Goal: Transaction & Acquisition: Download file/media

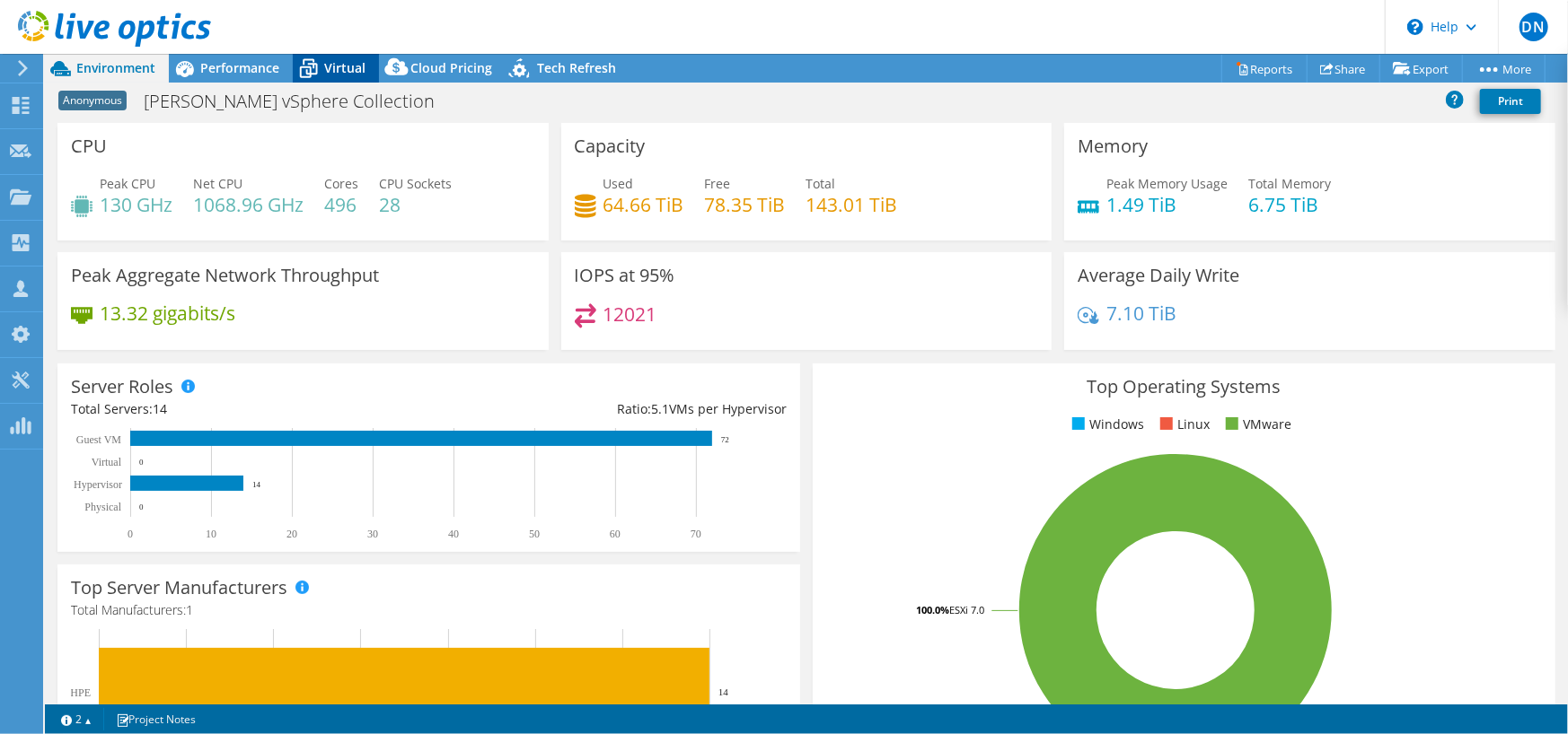
click at [332, 69] on span "Virtual" at bounding box center [344, 68] width 41 height 17
select select "USD"
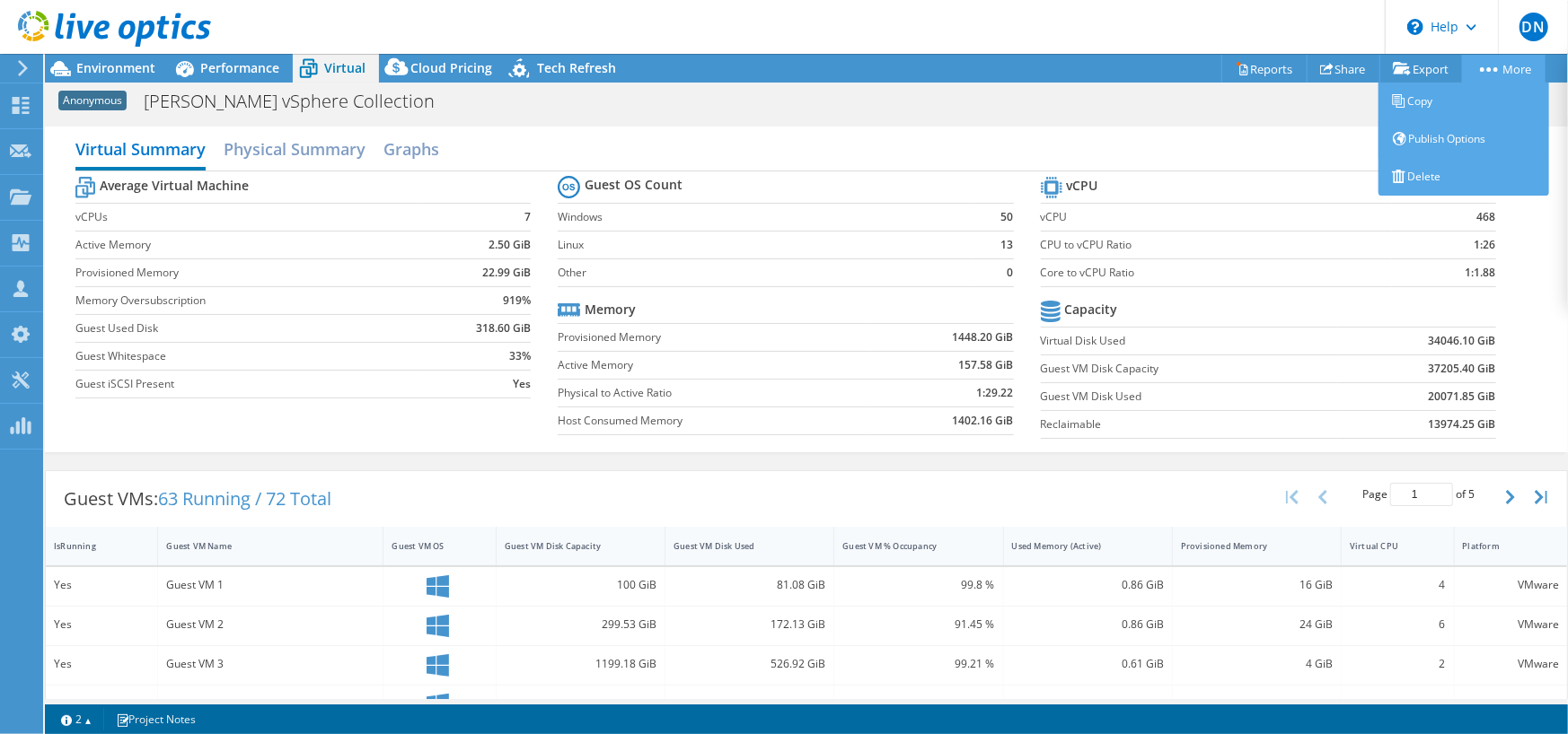
click at [1497, 76] on link "More" at bounding box center [1504, 68] width 84 height 28
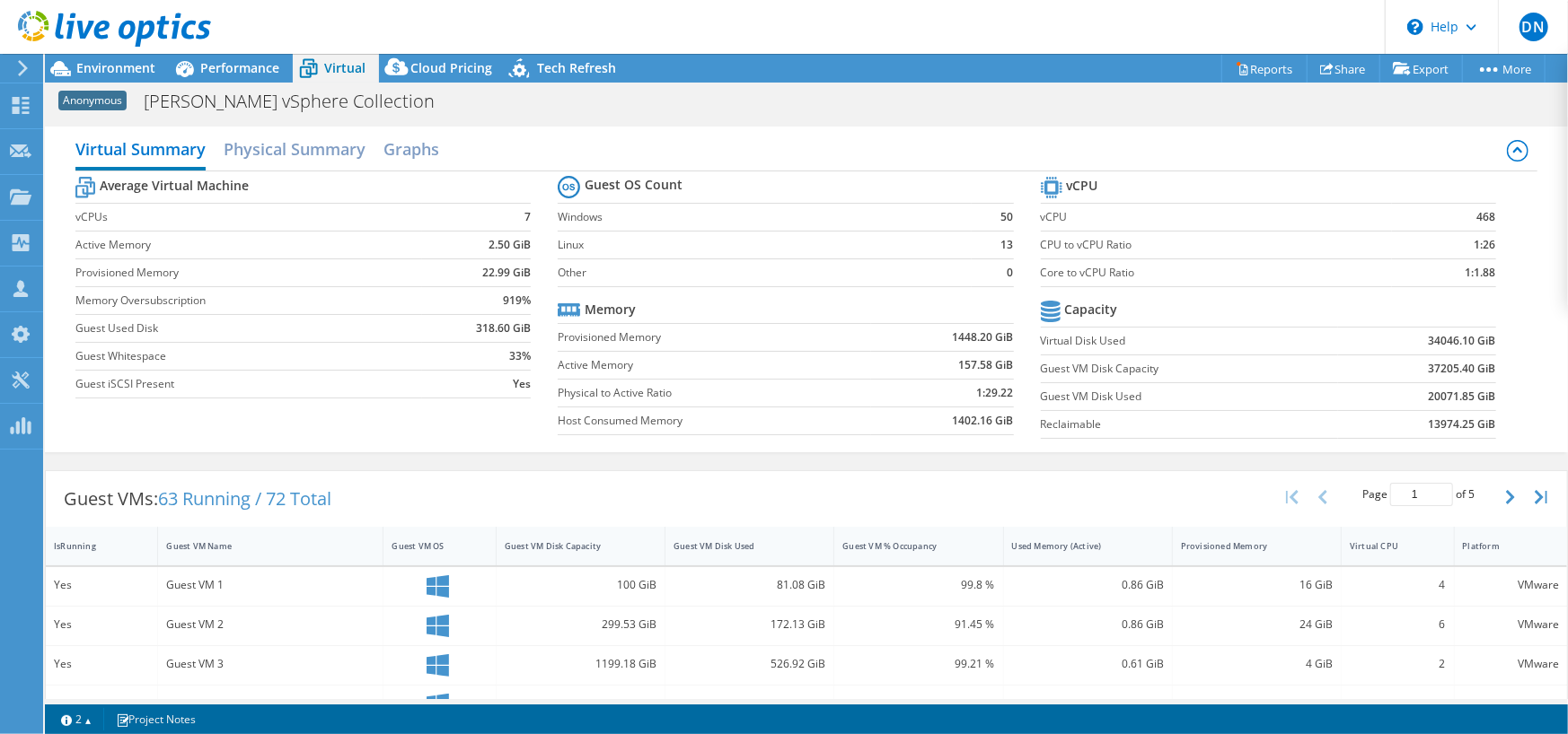
click at [1078, 78] on div "Project Actions Project Actions Reports Share Export vSAN ReadyNode Sizer" at bounding box center [806, 69] width 1523 height 29
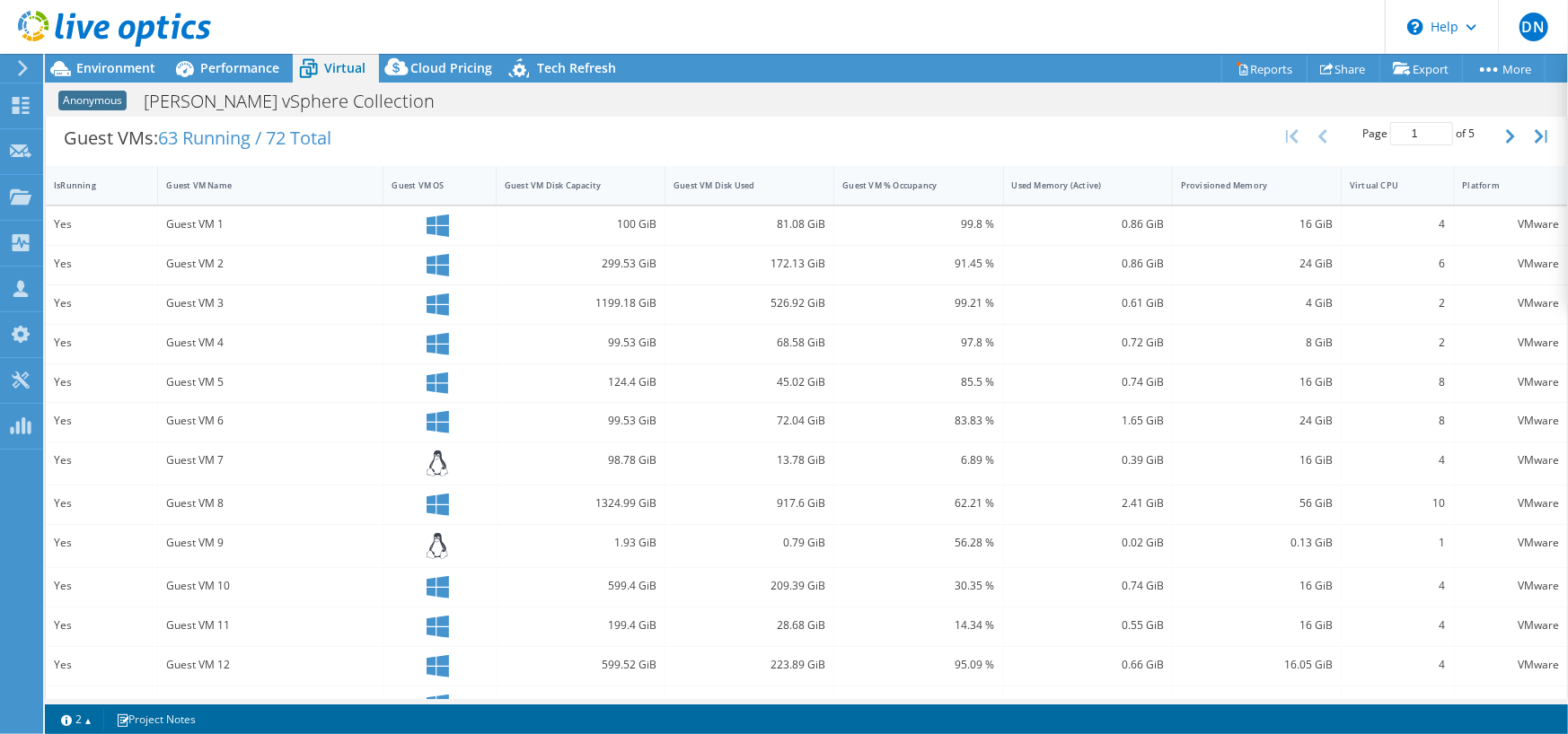
scroll to position [115, 0]
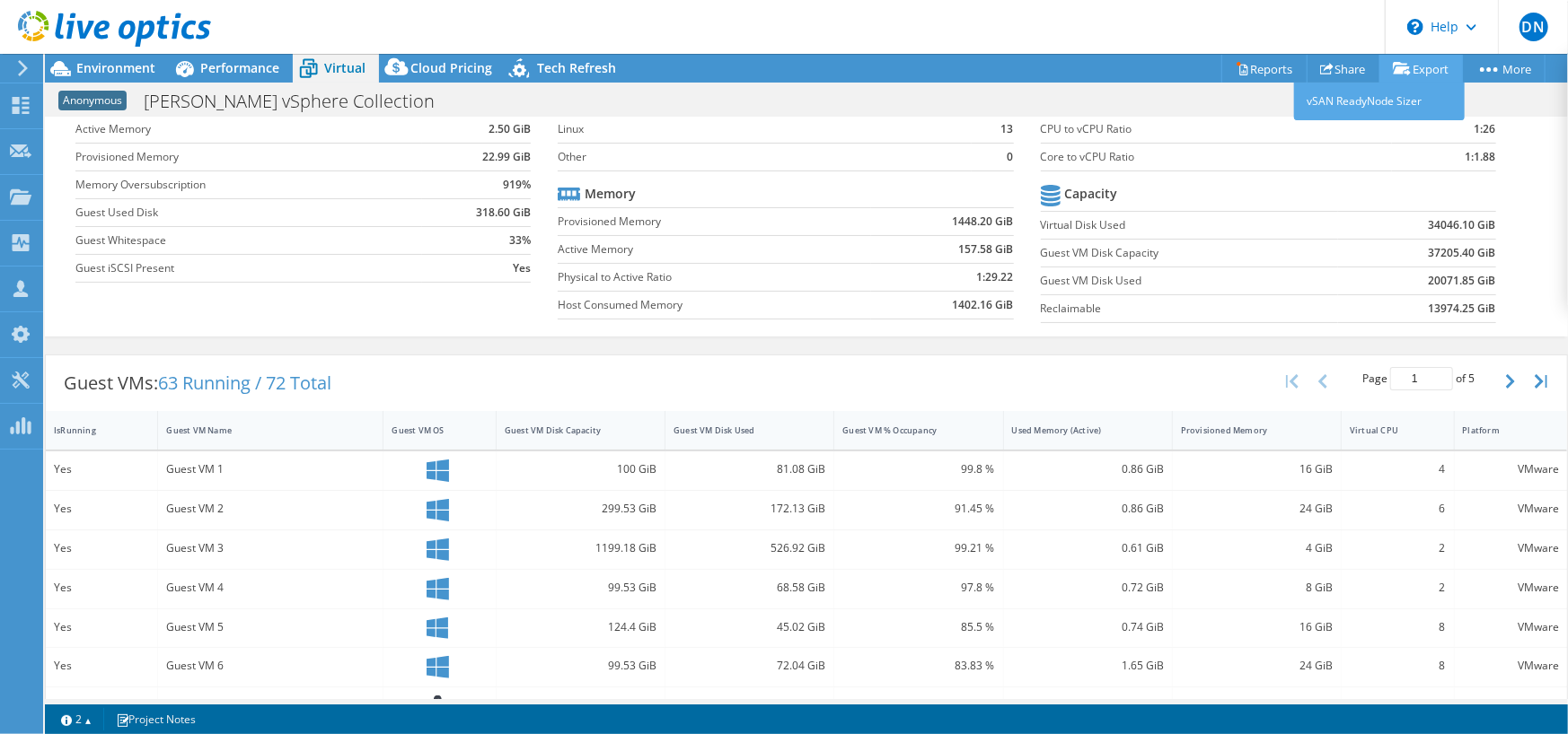
click at [1448, 67] on link "Export" at bounding box center [1422, 68] width 84 height 28
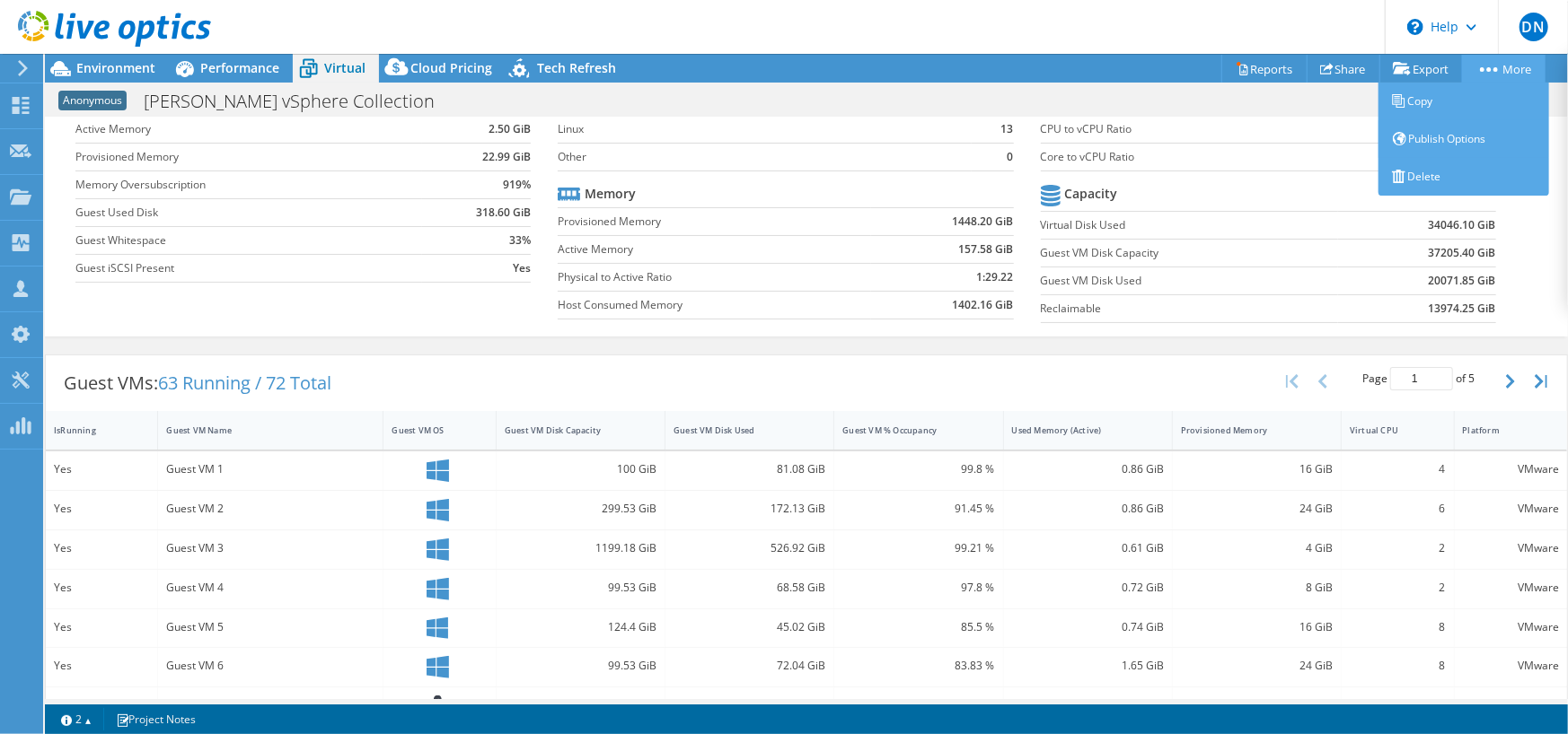
click at [1481, 68] on icon at bounding box center [1489, 70] width 18 height 5
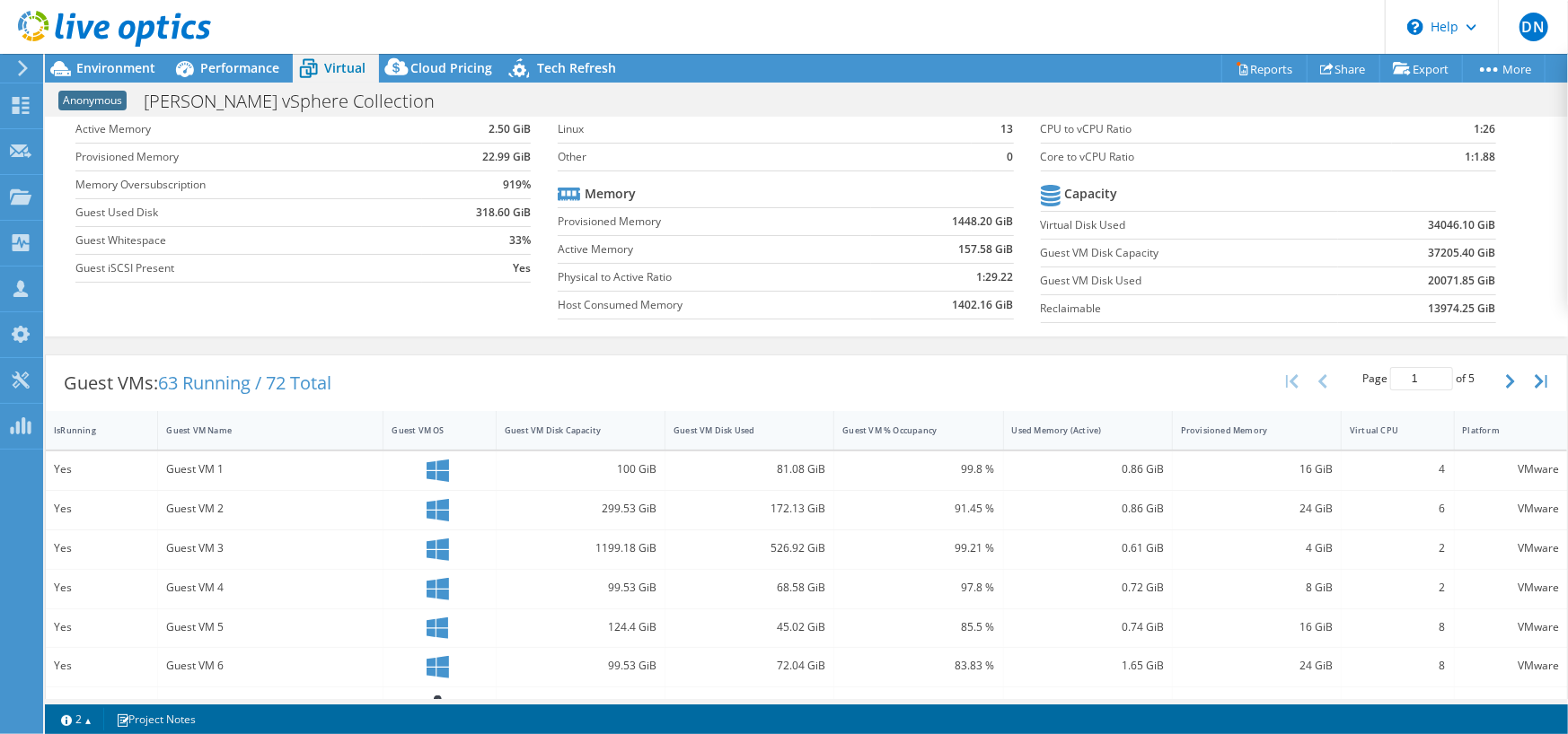
click at [1126, 85] on div "Anonymous [PERSON_NAME] vSphere Collection Print" at bounding box center [806, 101] width 1523 height 33
click at [1256, 73] on link "Reports" at bounding box center [1265, 68] width 86 height 28
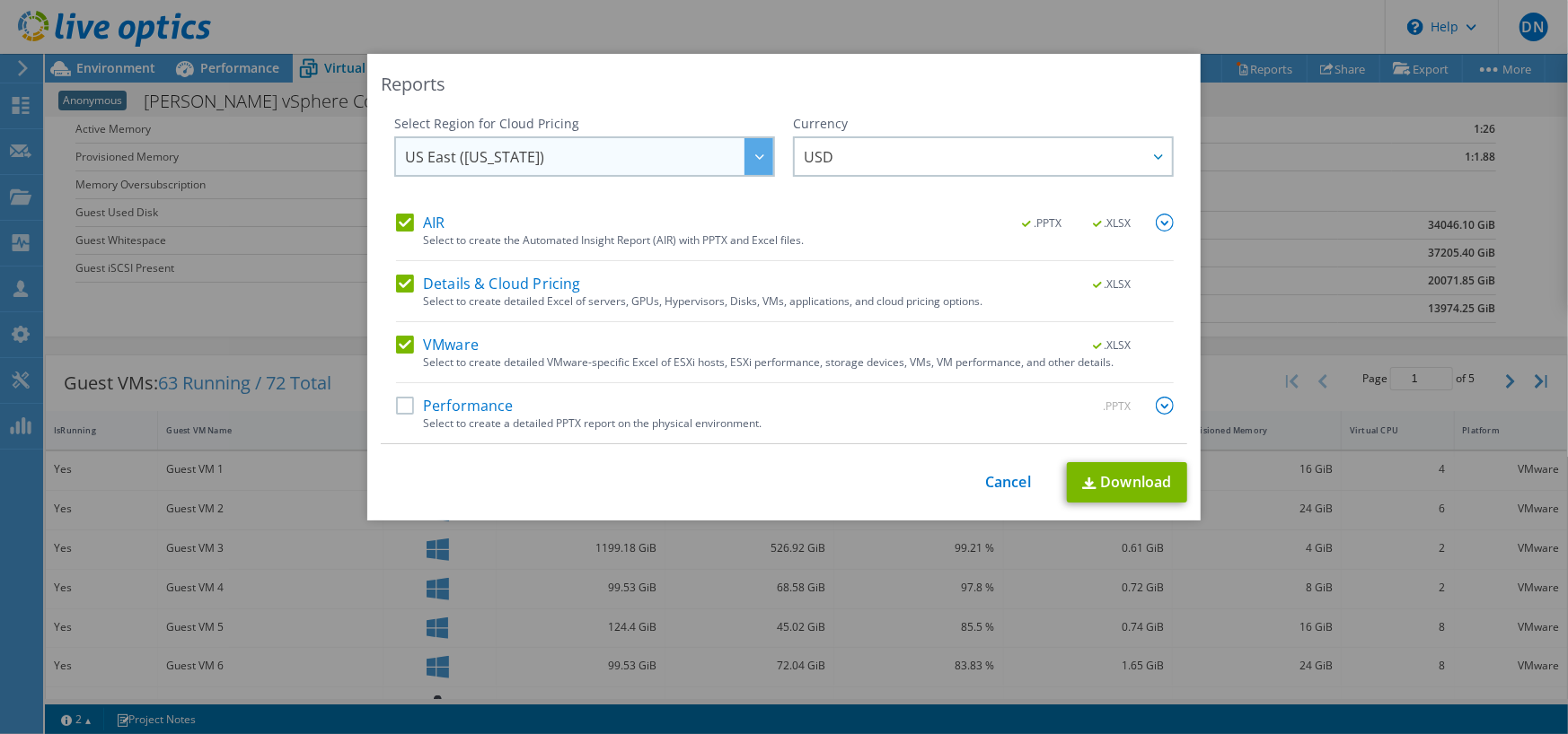
click at [656, 157] on span "US East ([US_STATE])" at bounding box center [589, 156] width 368 height 37
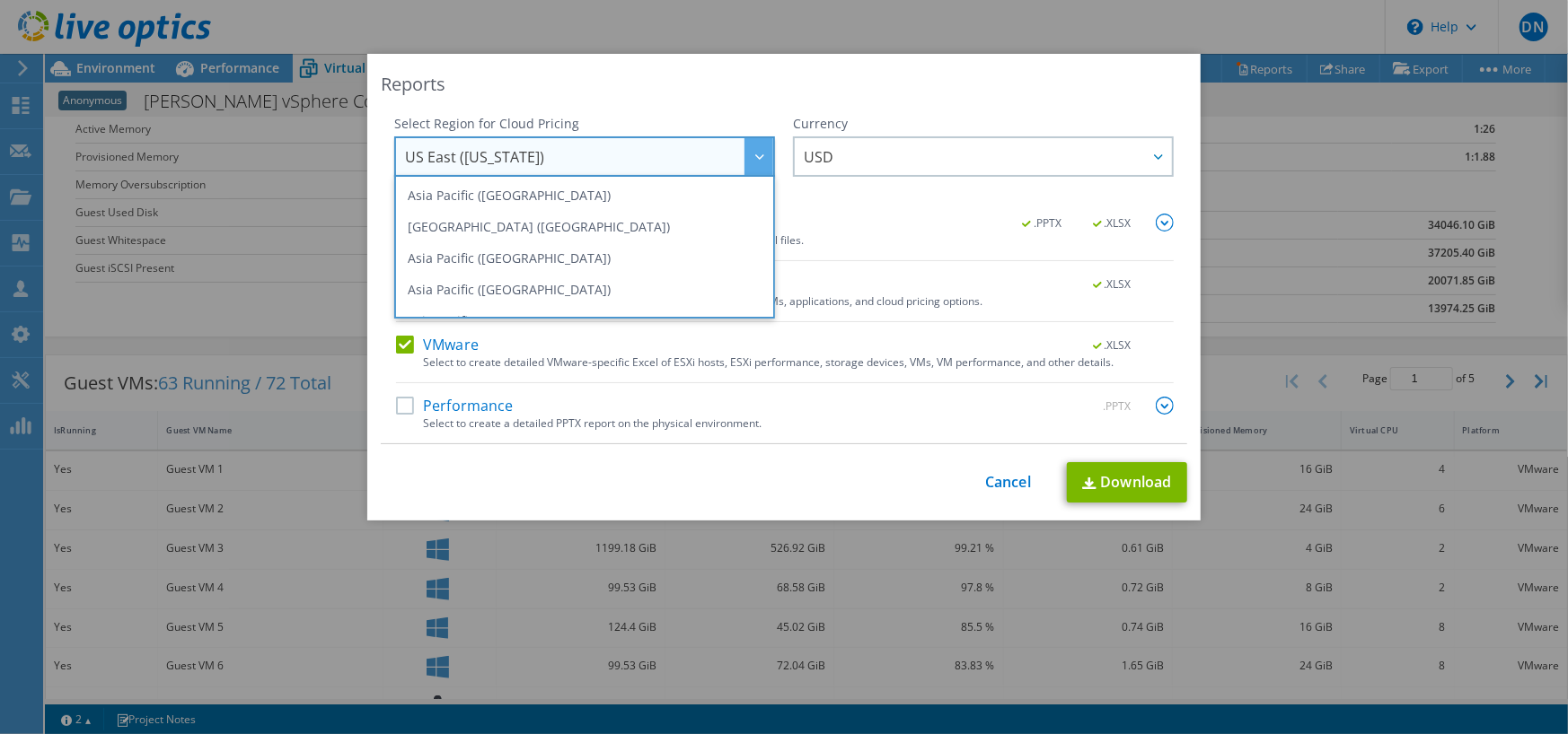
drag, startPoint x: 746, startPoint y: 91, endPoint x: 794, endPoint y: 122, distance: 57.1
click at [746, 91] on div "Reports" at bounding box center [784, 84] width 807 height 25
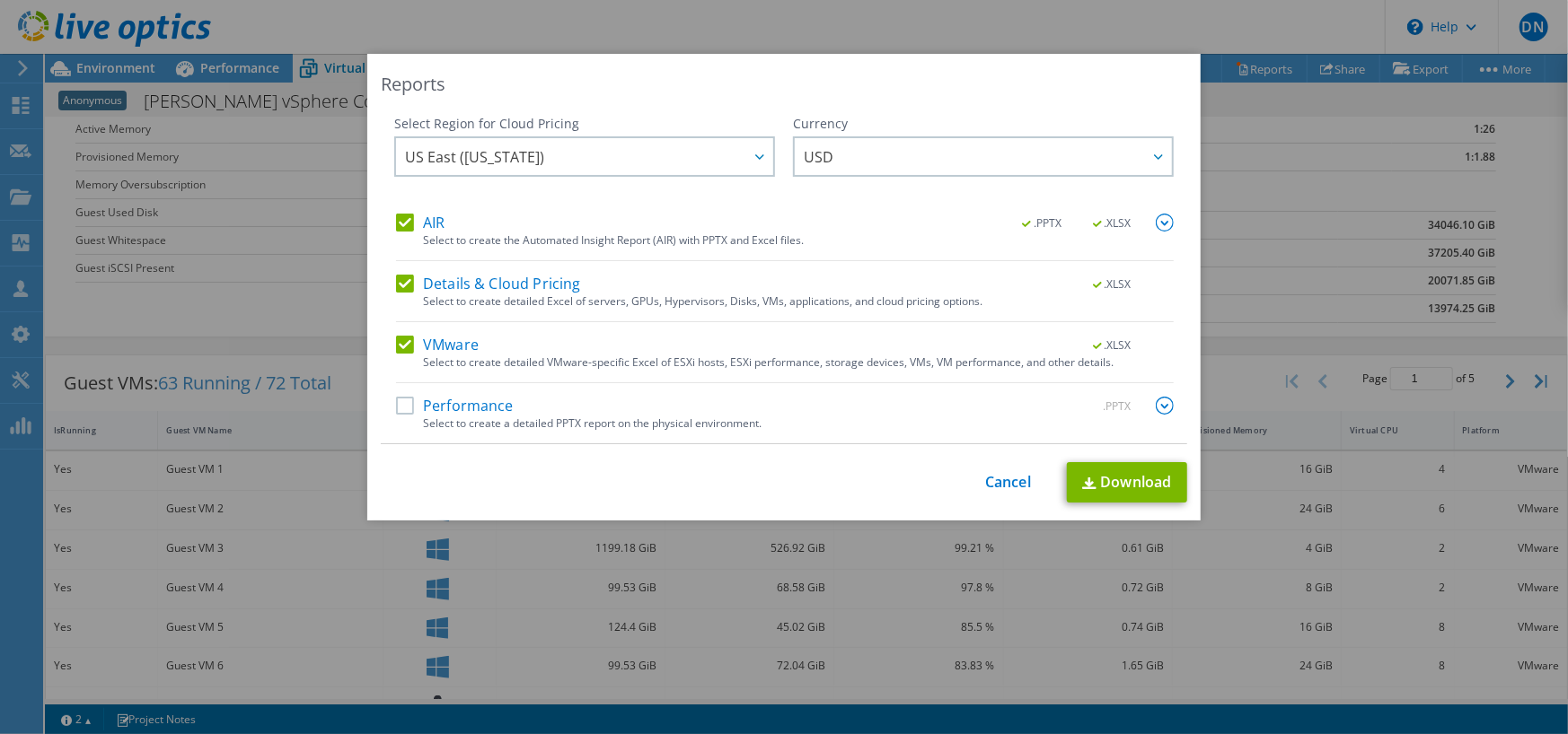
click at [401, 407] on label "Performance" at bounding box center [454, 405] width 117 height 18
click at [0, 0] on input "Performance" at bounding box center [0, 0] width 0 height 0
click at [1116, 487] on link "Download" at bounding box center [1127, 482] width 120 height 40
